Goal: Find specific page/section: Find specific page/section

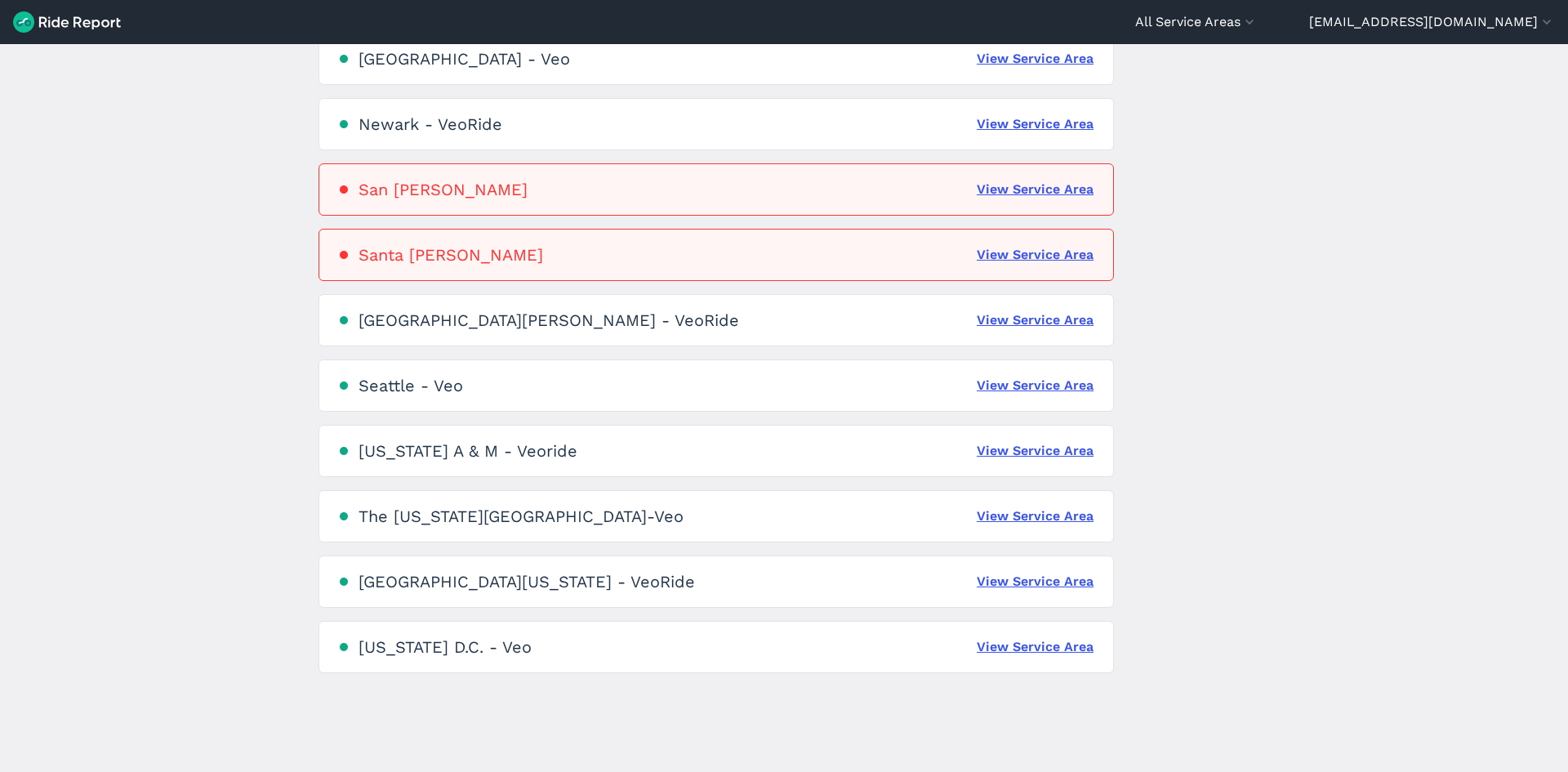
scroll to position [917, 0]
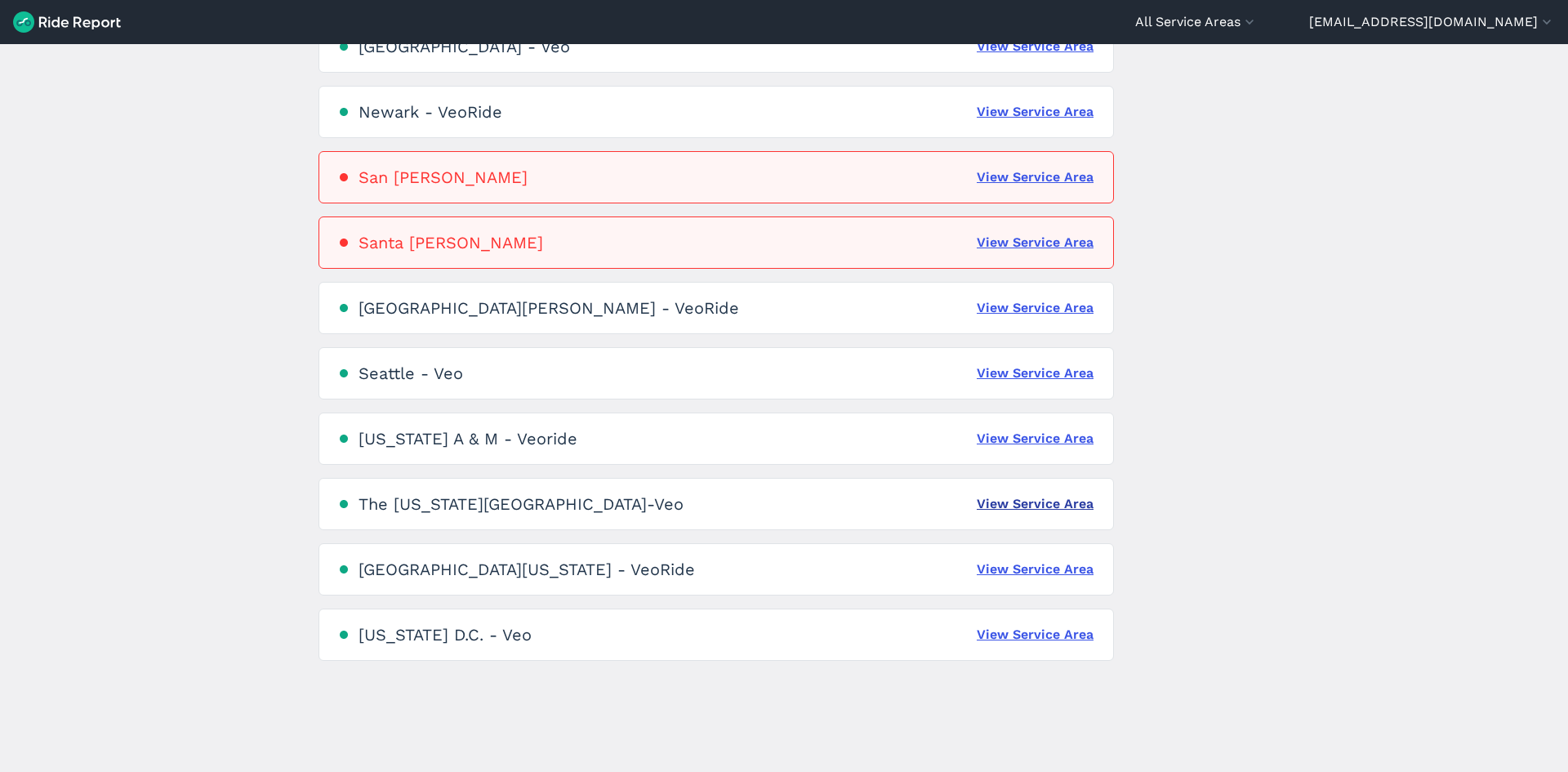
click at [998, 500] on link "View Service Area" at bounding box center [1035, 504] width 117 height 20
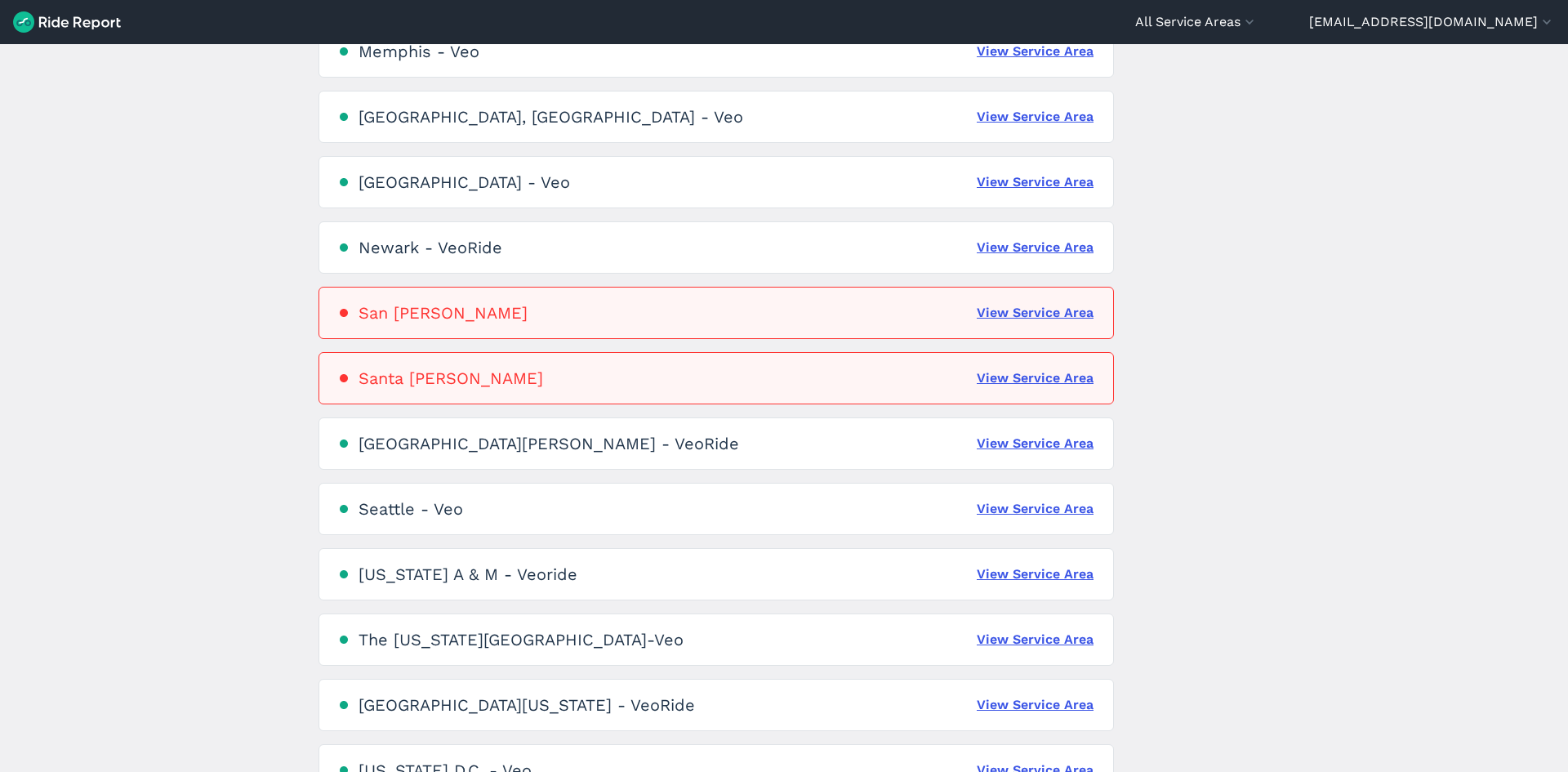
scroll to position [917, 0]
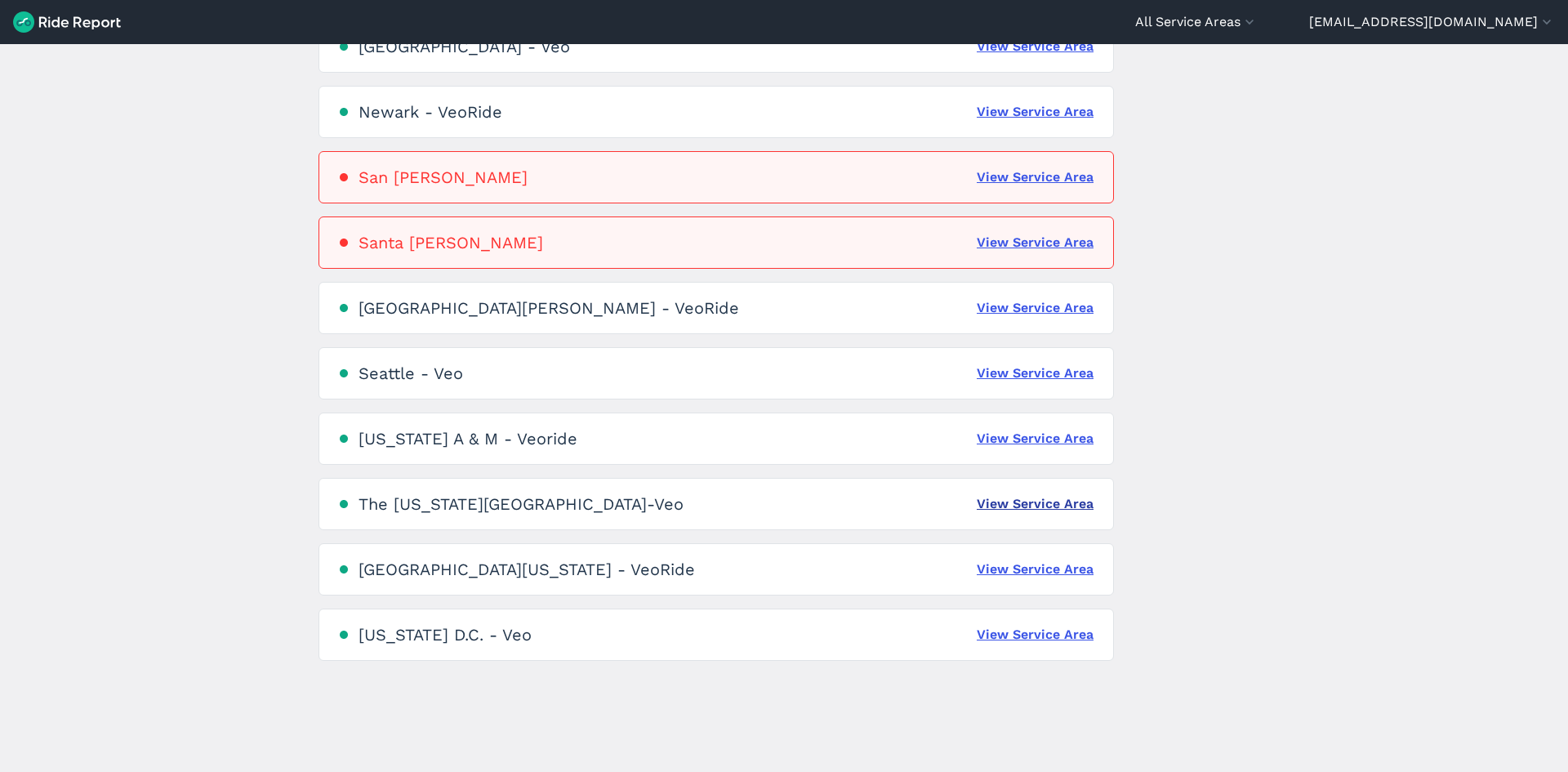
click at [1031, 503] on link "View Service Area" at bounding box center [1035, 504] width 117 height 20
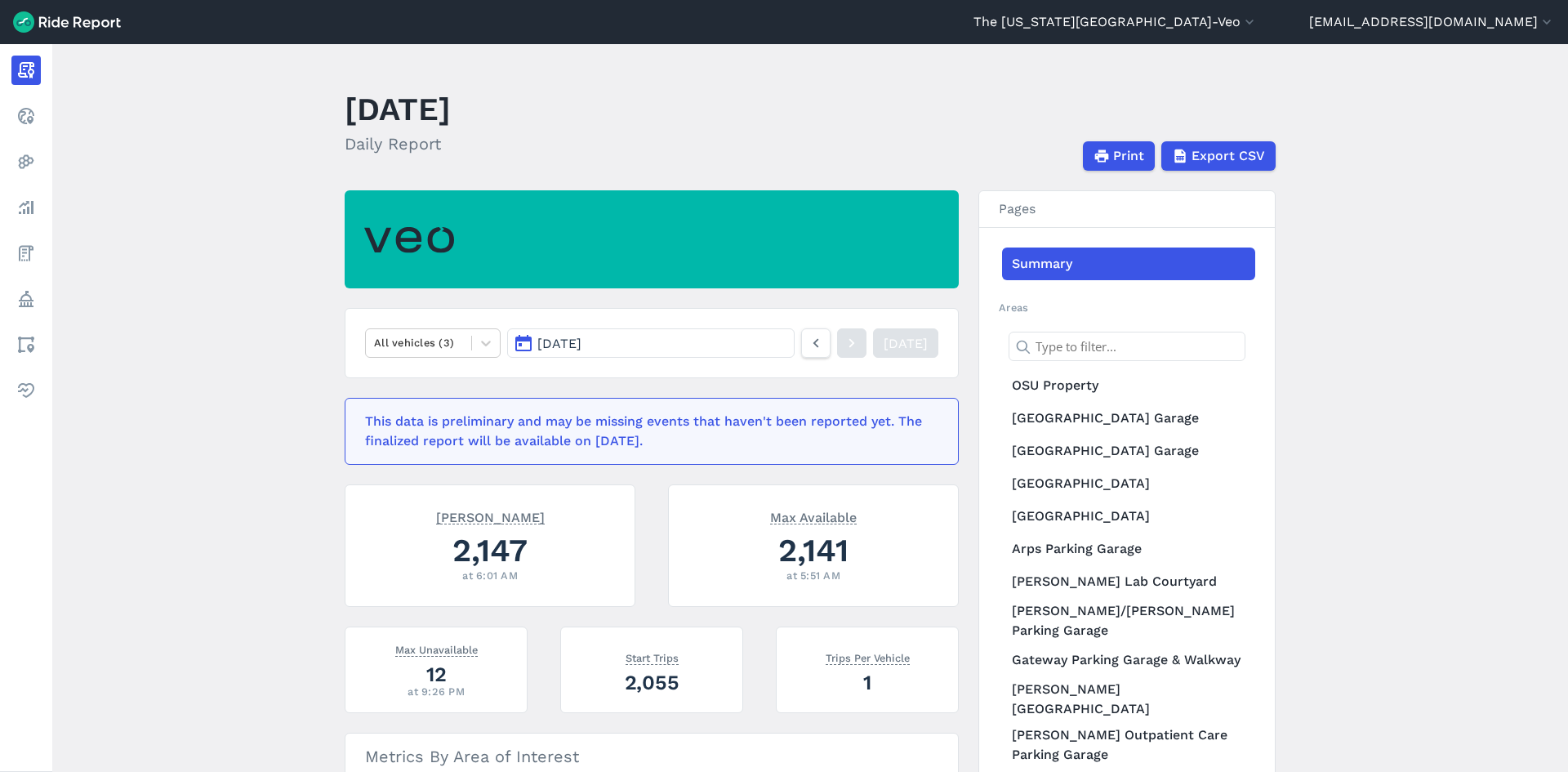
click at [758, 349] on button "[DATE]" at bounding box center [651, 343] width 288 height 29
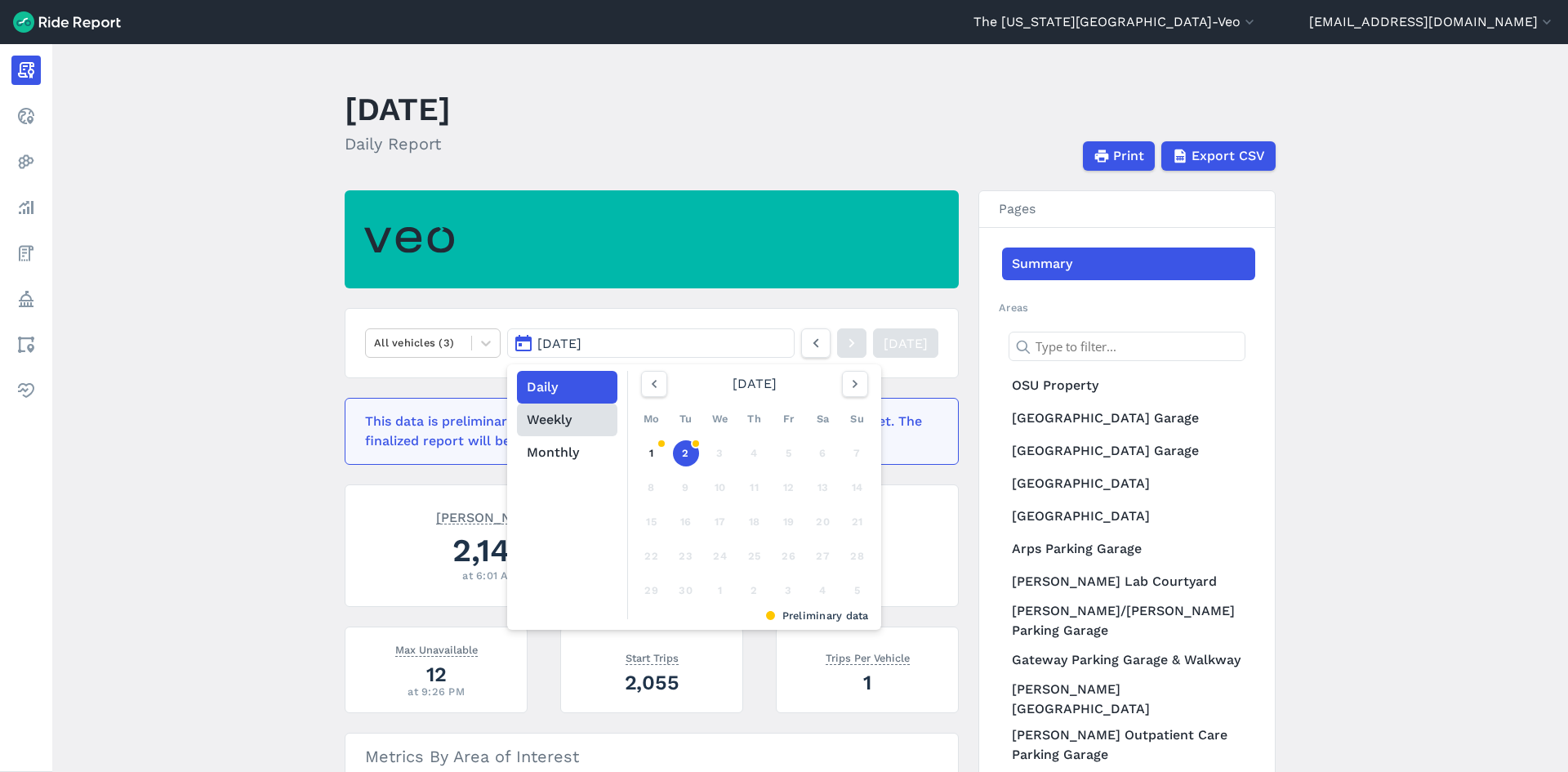
click at [565, 419] on button "Weekly" at bounding box center [566, 419] width 100 height 33
click at [725, 340] on button "[DATE]" at bounding box center [651, 343] width 288 height 29
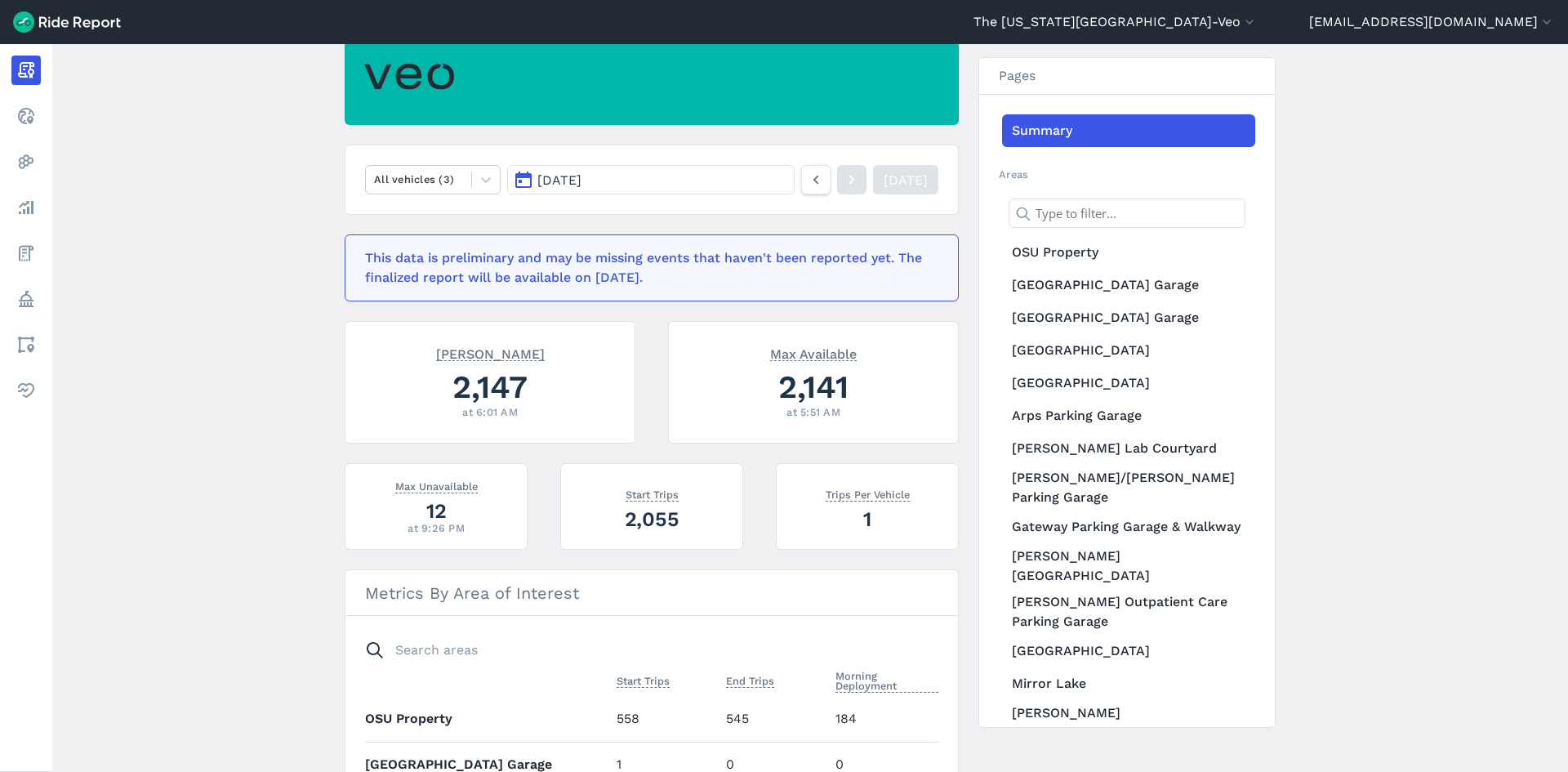
click at [1073, 211] on input "text" at bounding box center [1127, 212] width 237 height 29
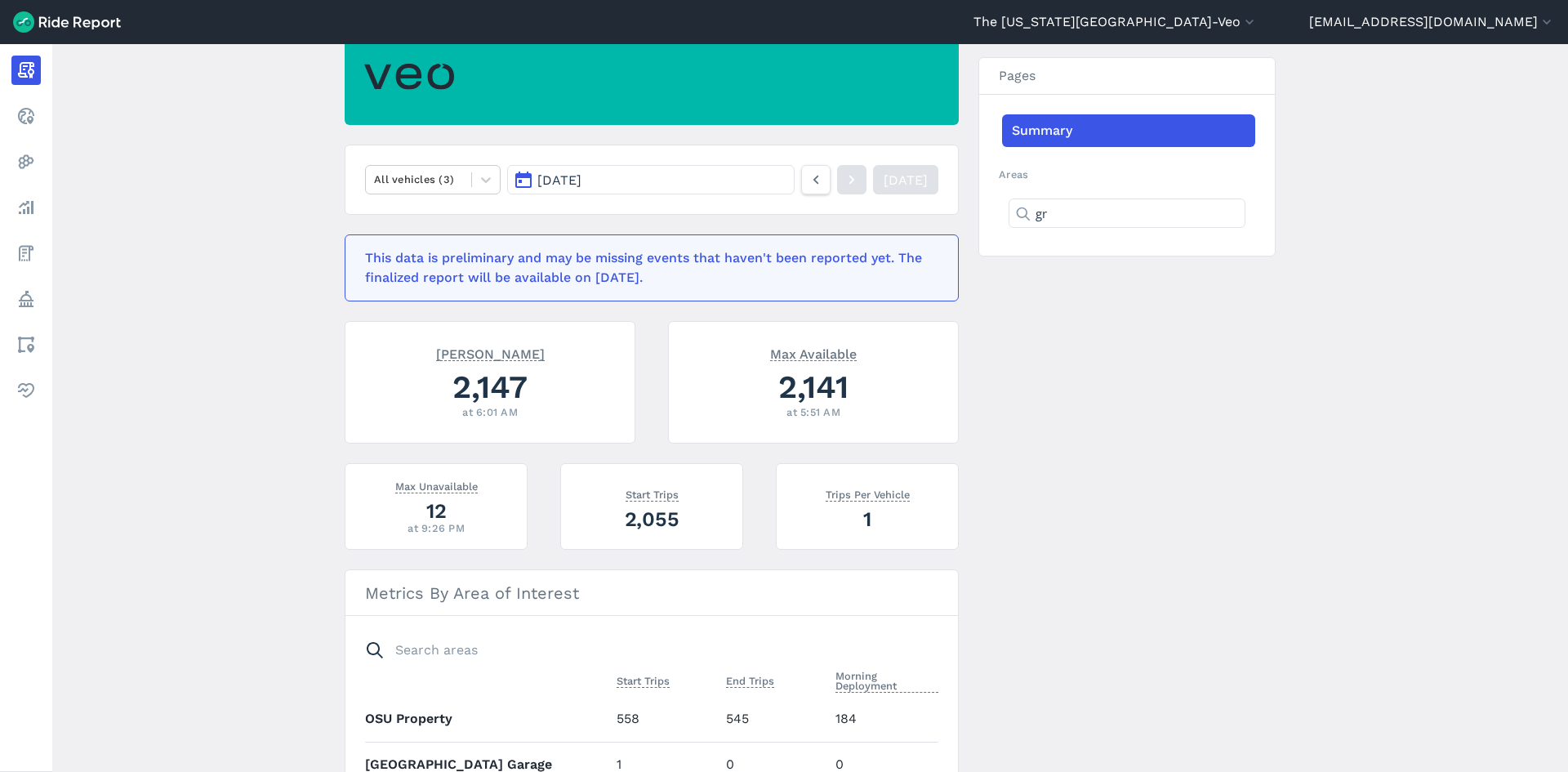
type input "g"
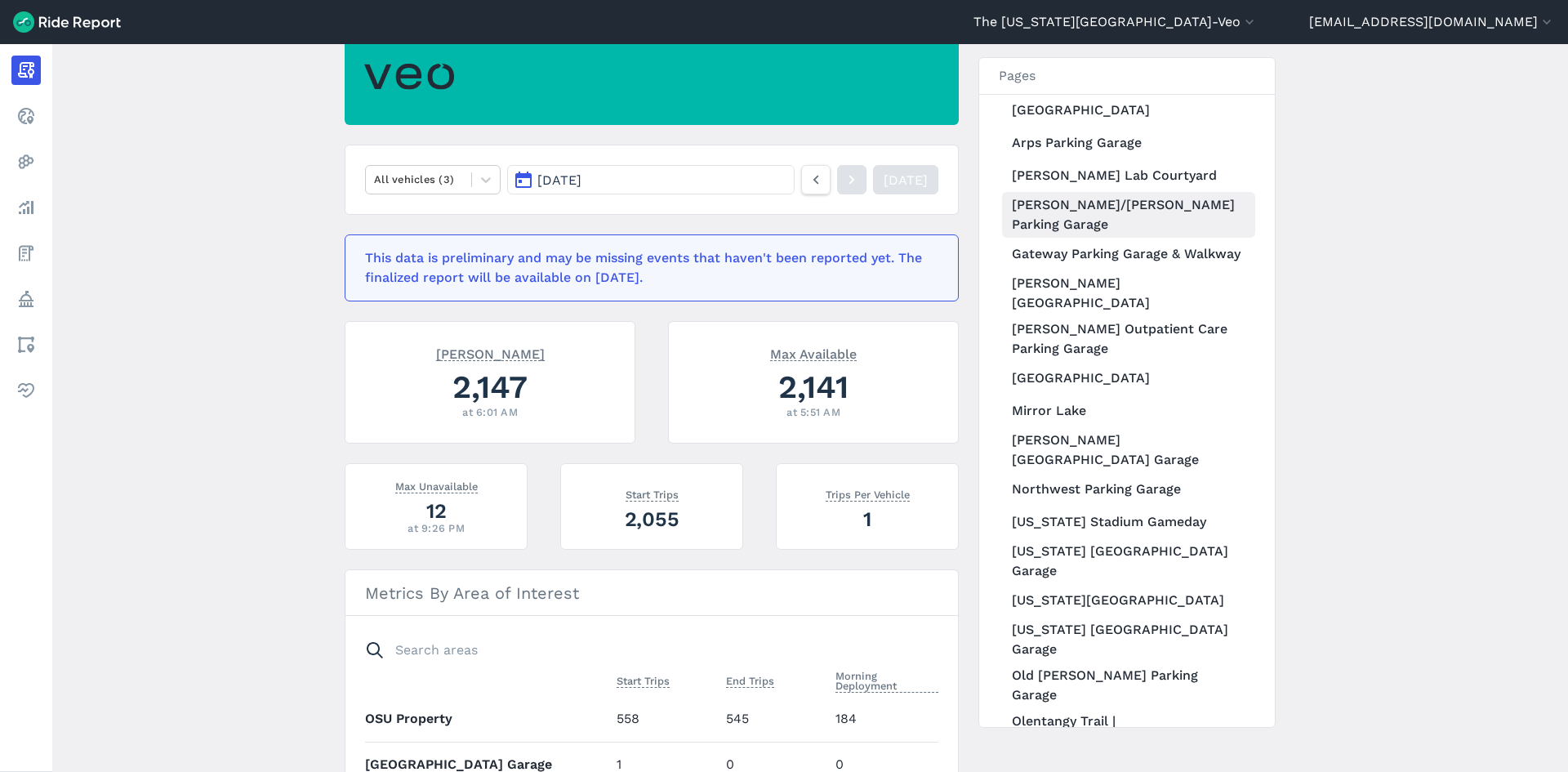
scroll to position [327, 0]
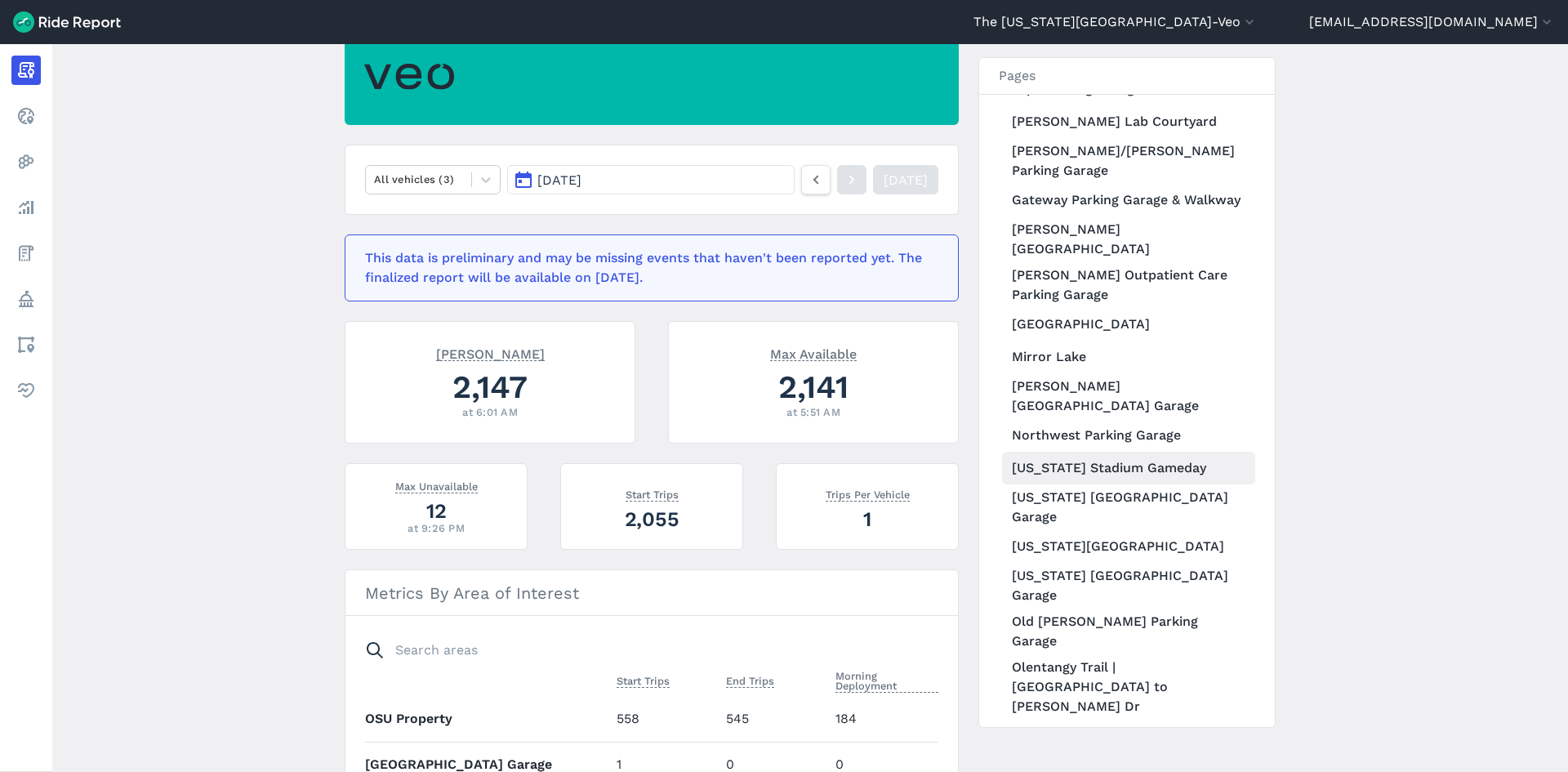
click at [1121, 452] on link "[US_STATE] Stadium Gameday" at bounding box center [1128, 468] width 253 height 33
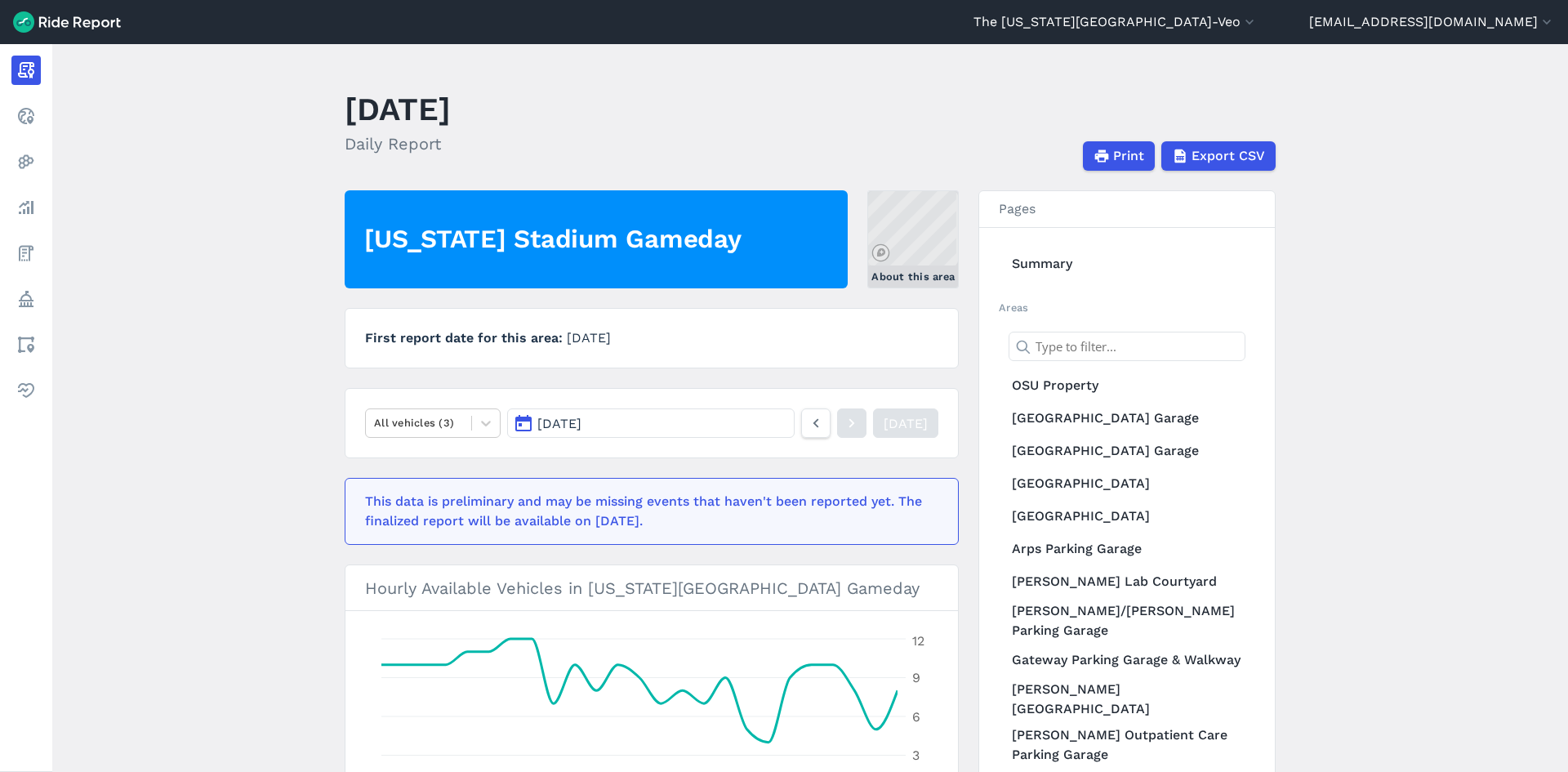
click at [923, 239] on link "About this area" at bounding box center [913, 239] width 91 height 98
